Goal: Task Accomplishment & Management: Manage account settings

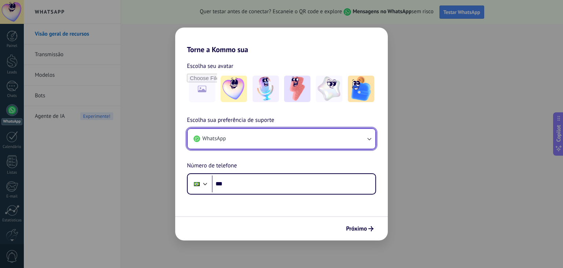
click at [242, 142] on button "WhatsApp" at bounding box center [282, 139] width 188 height 20
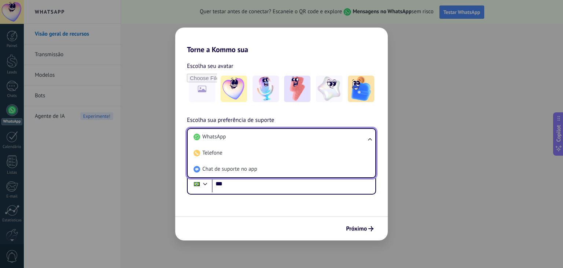
click at [242, 142] on li "WhatsApp" at bounding box center [280, 137] width 179 height 16
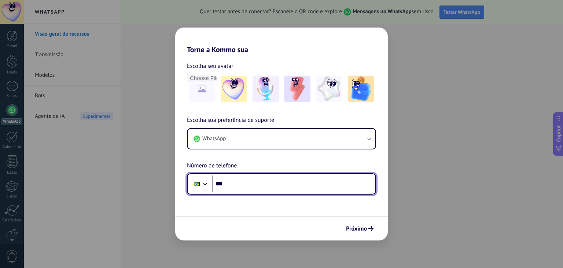
click at [252, 191] on input "***" at bounding box center [294, 183] width 164 height 17
type input "**********"
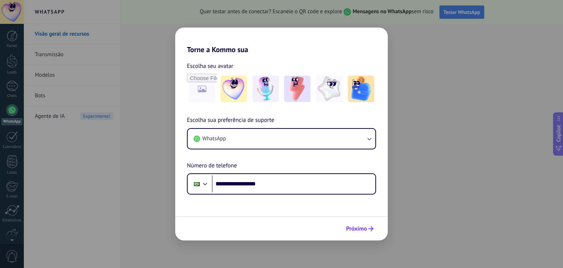
click at [359, 234] on button "Próximo" at bounding box center [360, 228] width 34 height 12
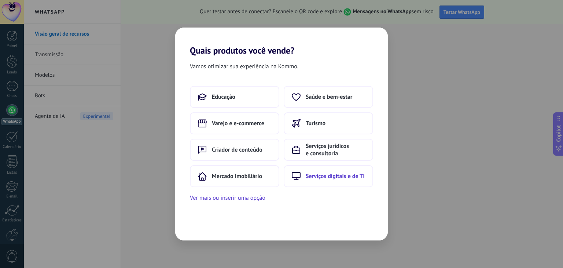
click at [306, 184] on button "Serviços digitais e de TI" at bounding box center [328, 176] width 89 height 22
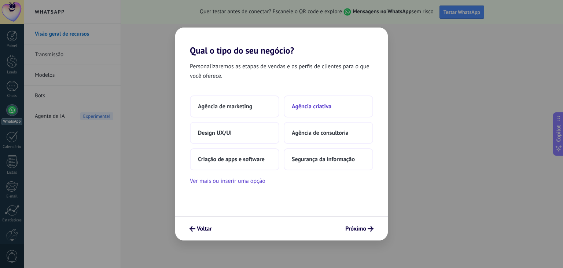
drag, startPoint x: 316, startPoint y: 106, endPoint x: 300, endPoint y: 110, distance: 15.9
click at [300, 110] on button "Agência criativa" at bounding box center [328, 106] width 89 height 22
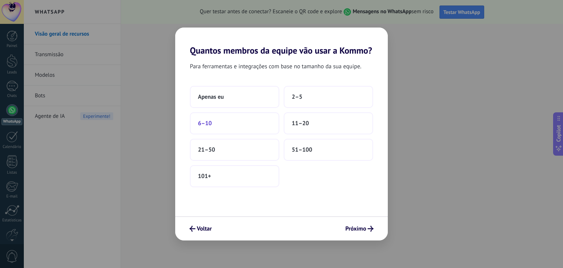
click at [269, 119] on button "6–10" at bounding box center [234, 123] width 89 height 22
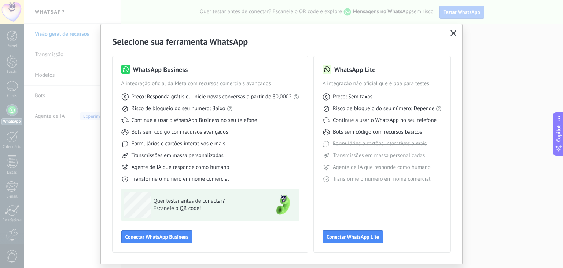
click at [451, 30] on icon "button" at bounding box center [454, 33] width 6 height 6
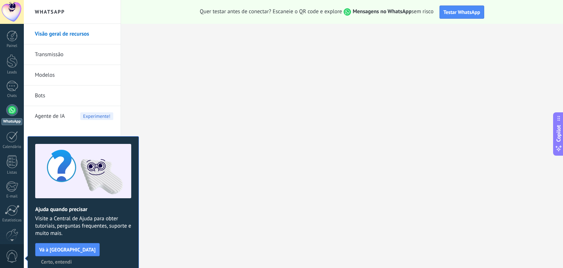
click at [75, 256] on button "Certo, entendi" at bounding box center [56, 261] width 37 height 11
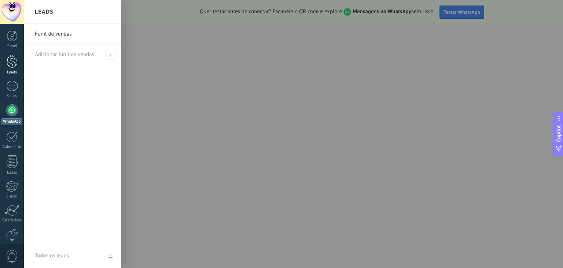
click at [13, 60] on div at bounding box center [12, 61] width 11 height 14
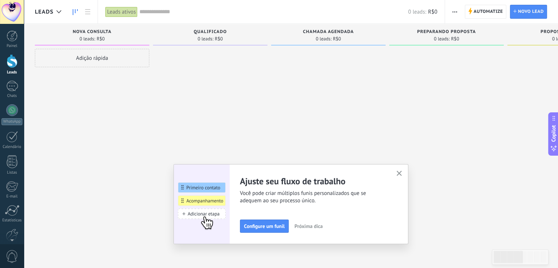
click at [432, 12] on span "R$0" at bounding box center [432, 11] width 9 height 7
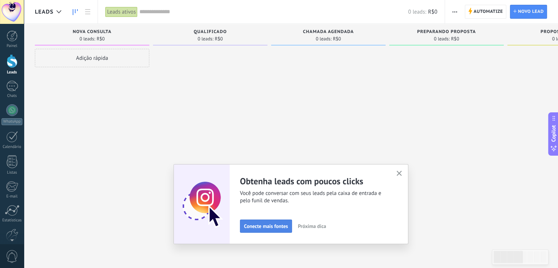
click at [266, 222] on button "Conecte mais fontes" at bounding box center [266, 225] width 52 height 13
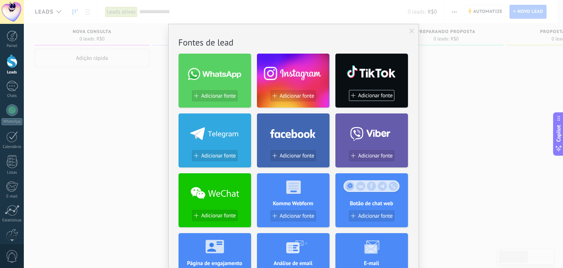
click at [411, 32] on span at bounding box center [412, 31] width 5 height 5
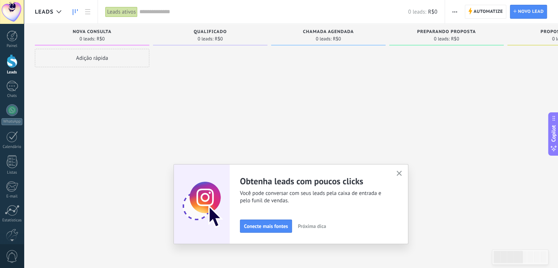
click at [119, 62] on div "Adição rápida" at bounding box center [92, 58] width 114 height 18
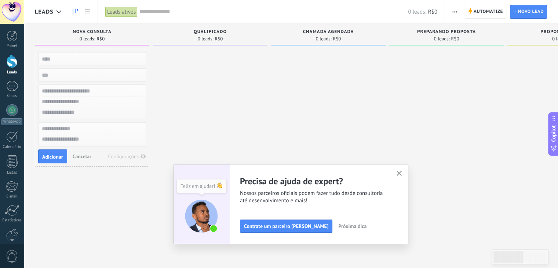
click at [82, 84] on div at bounding box center [92, 101] width 108 height 35
click at [57, 73] on input "numeric" at bounding box center [91, 75] width 107 height 10
click at [83, 129] on input "text" at bounding box center [91, 129] width 107 height 11
click at [55, 141] on textarea at bounding box center [92, 139] width 107 height 11
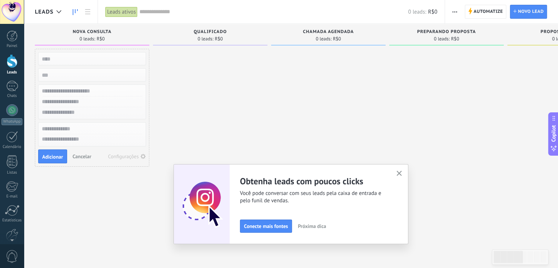
click at [401, 173] on use "button" at bounding box center [399, 174] width 6 height 6
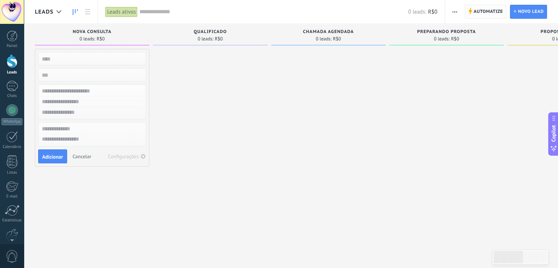
click at [483, 12] on span "Automatize" at bounding box center [487, 11] width 29 height 13
